Goal: Navigation & Orientation: Find specific page/section

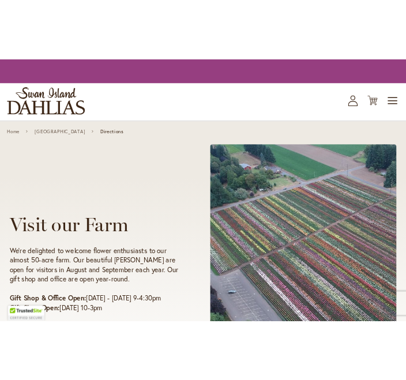
scroll to position [723, 0]
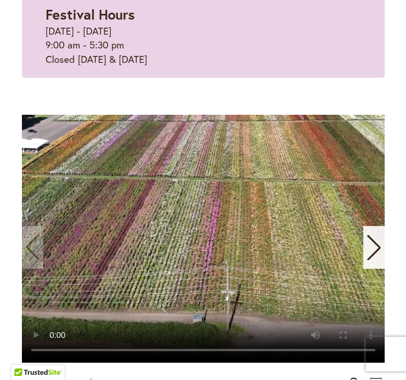
scroll to position [238, 0]
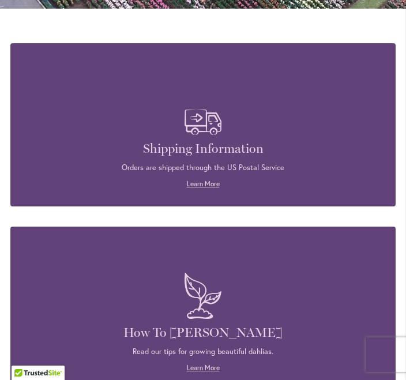
scroll to position [1092, 0]
